Goal: Transaction & Acquisition: Obtain resource

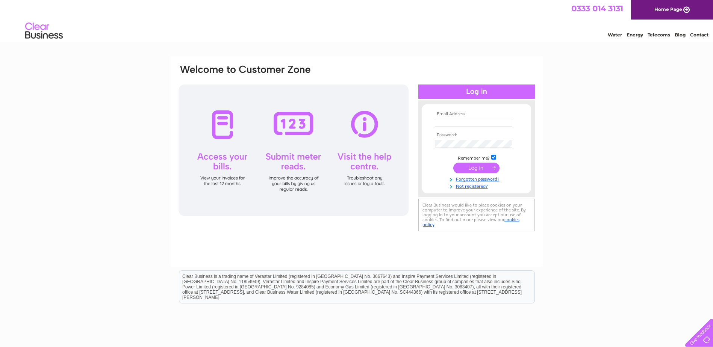
type input "[EMAIL_ADDRESS][DOMAIN_NAME]"
click at [473, 171] on input "submit" at bounding box center [476, 168] width 46 height 11
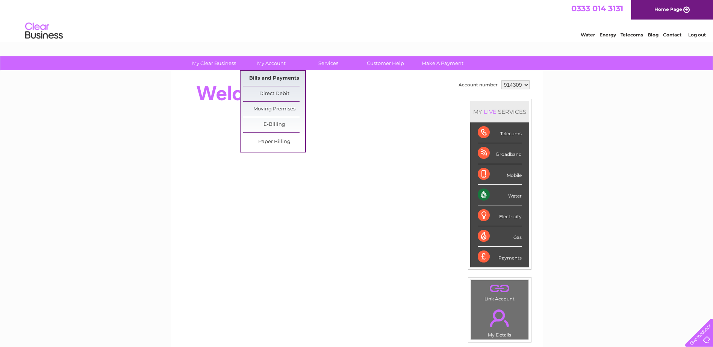
click at [270, 80] on link "Bills and Payments" at bounding box center [274, 78] width 62 height 15
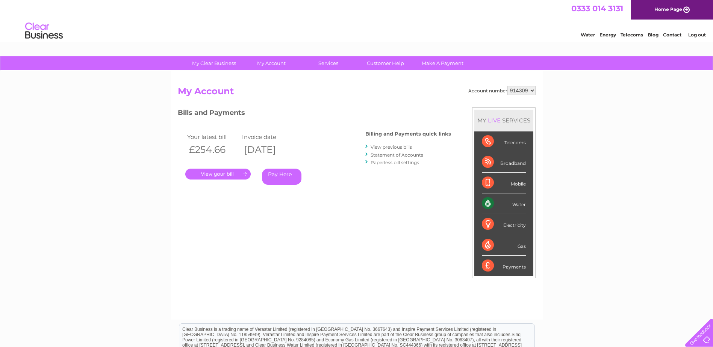
click at [235, 173] on link "." at bounding box center [217, 174] width 65 height 11
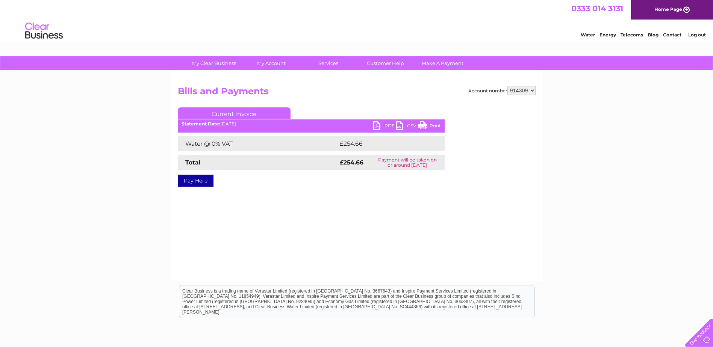
click at [377, 125] on link "PDF" at bounding box center [384, 126] width 23 height 11
